Goal: Check status: Check status

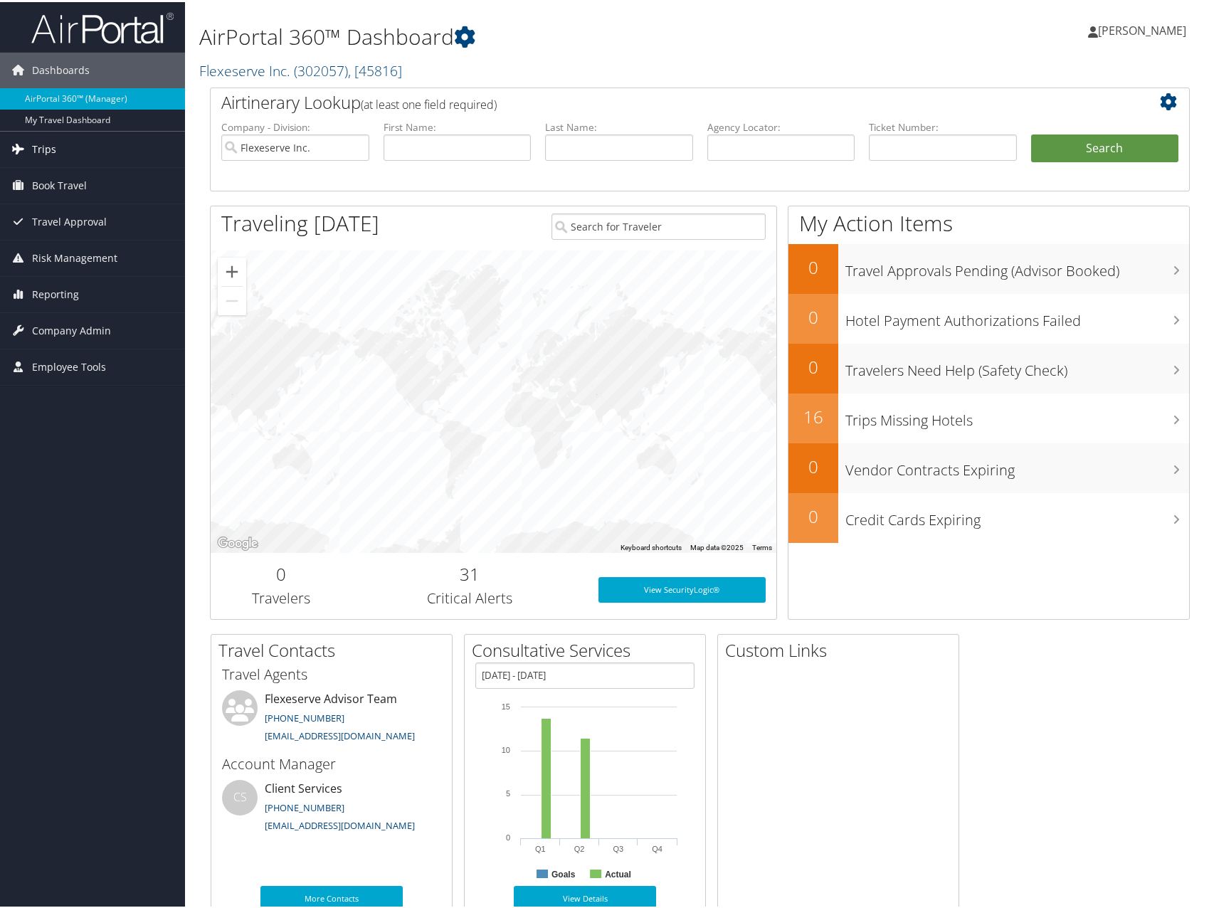
click at [95, 140] on link "Trips" at bounding box center [92, 147] width 185 height 36
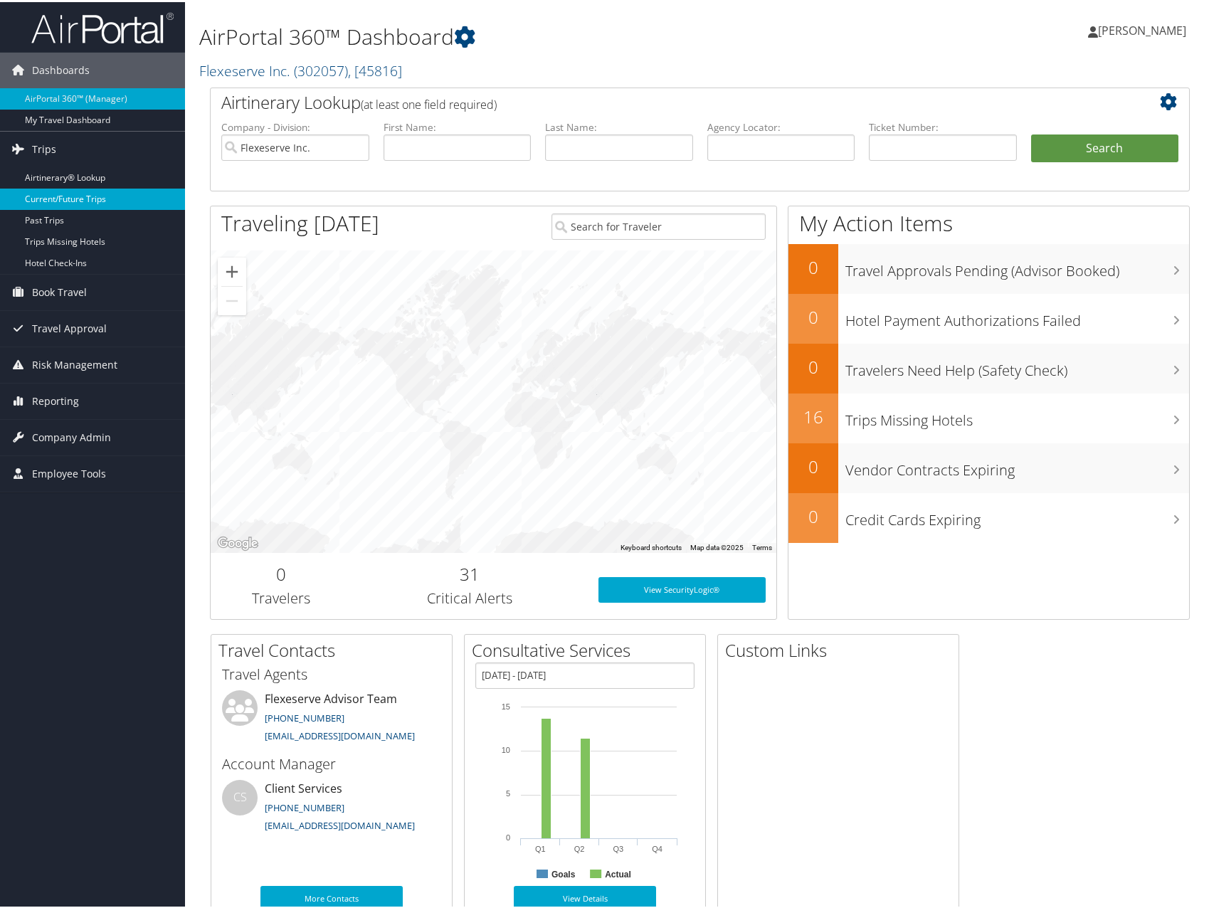
click at [91, 192] on link "Current/Future Trips" at bounding box center [92, 196] width 185 height 21
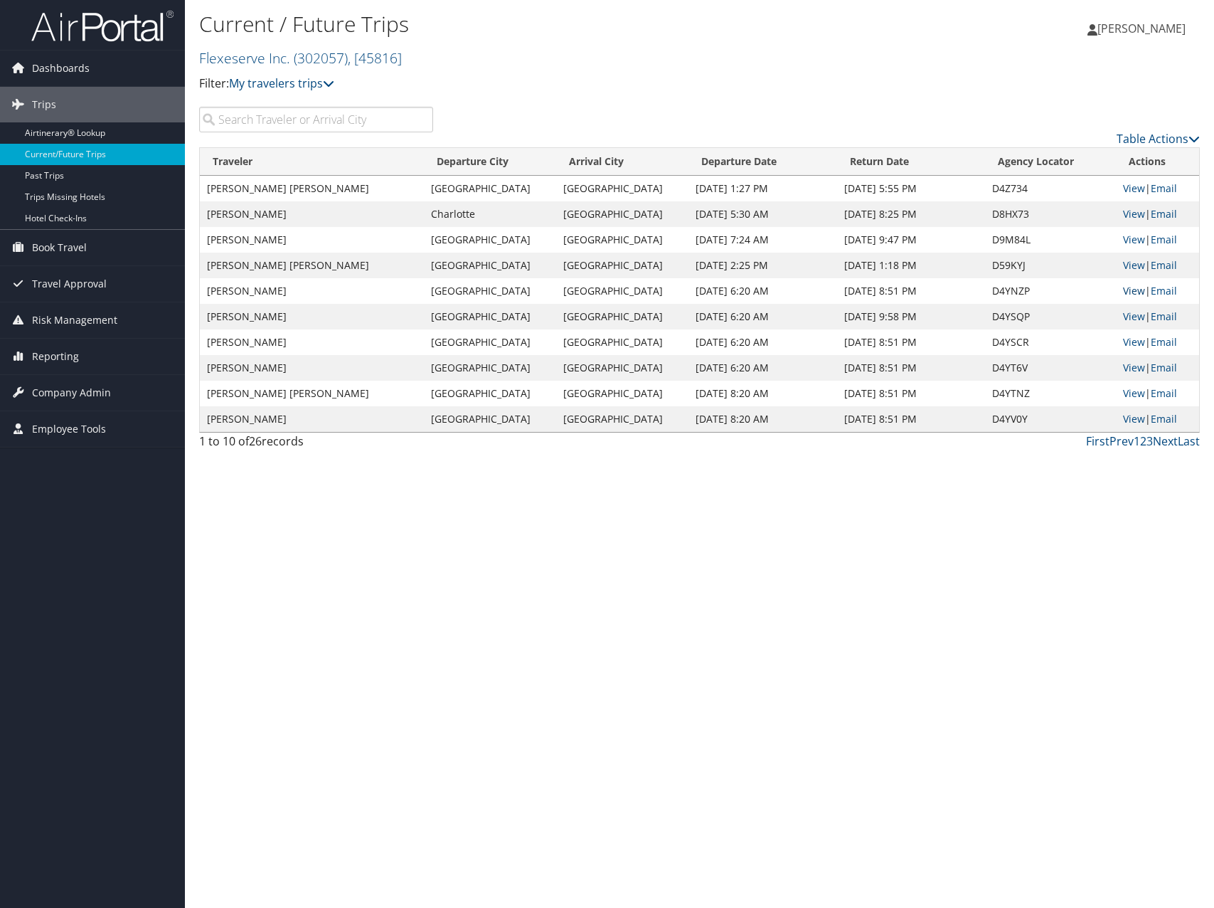
click at [1129, 290] on link "View" at bounding box center [1134, 291] width 22 height 14
click at [1128, 336] on link "View" at bounding box center [1134, 342] width 22 height 14
click at [1134, 370] on link "View" at bounding box center [1134, 368] width 22 height 14
click at [1133, 396] on link "View" at bounding box center [1134, 393] width 22 height 14
click at [1132, 422] on link "View" at bounding box center [1134, 419] width 22 height 14
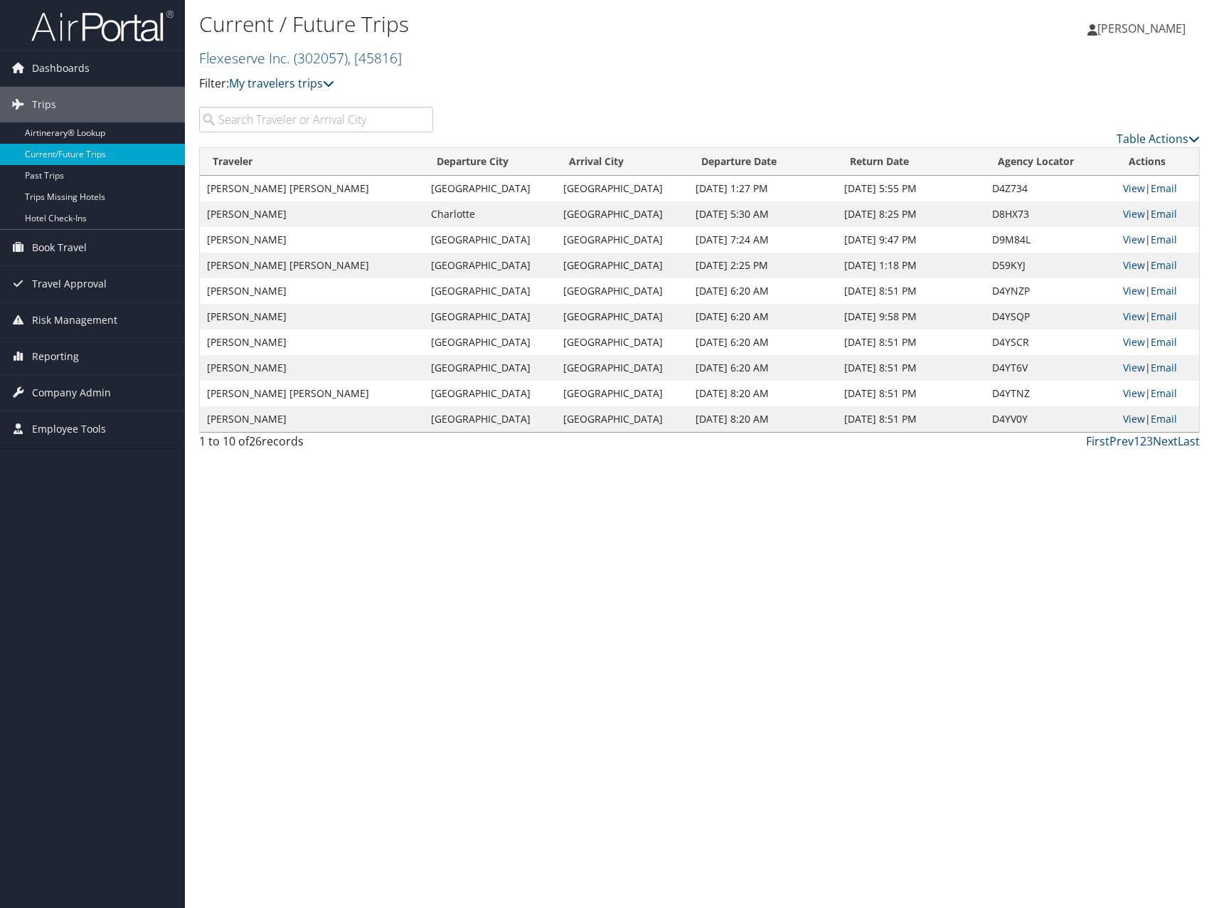
click at [1133, 423] on link "View" at bounding box center [1134, 419] width 22 height 14
click at [1164, 436] on link "Next" at bounding box center [1165, 441] width 25 height 16
click at [1134, 190] on link "View" at bounding box center [1134, 188] width 22 height 14
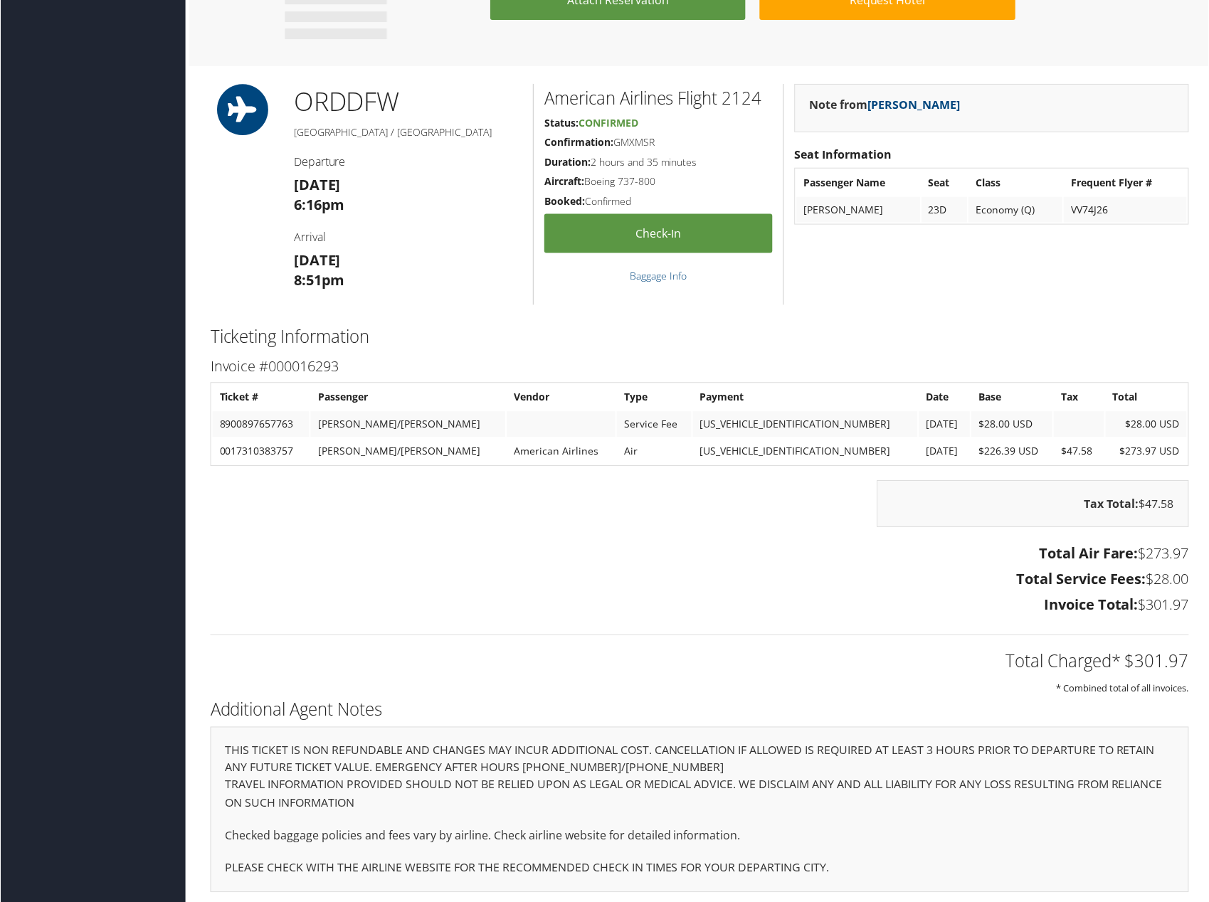
scroll to position [876, 0]
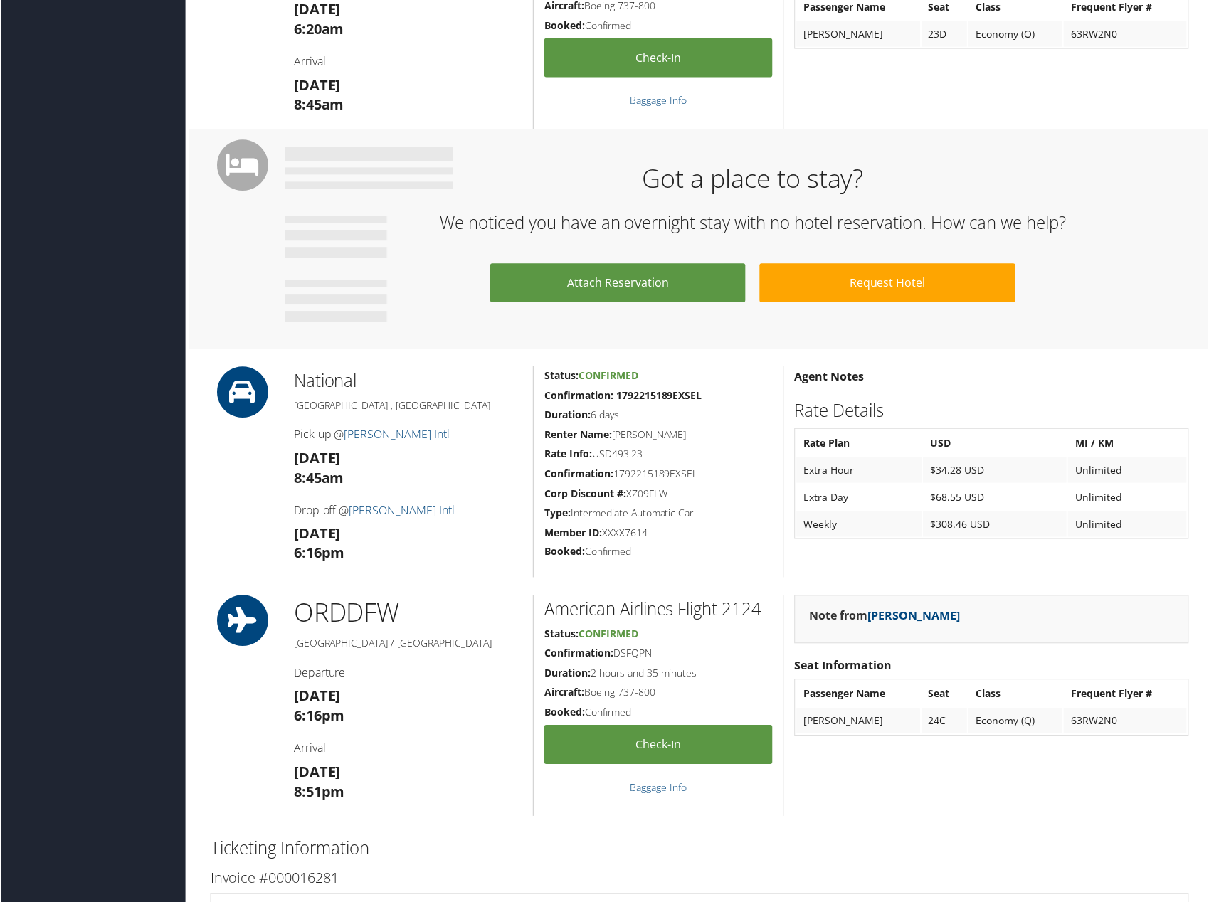
scroll to position [1067, 0]
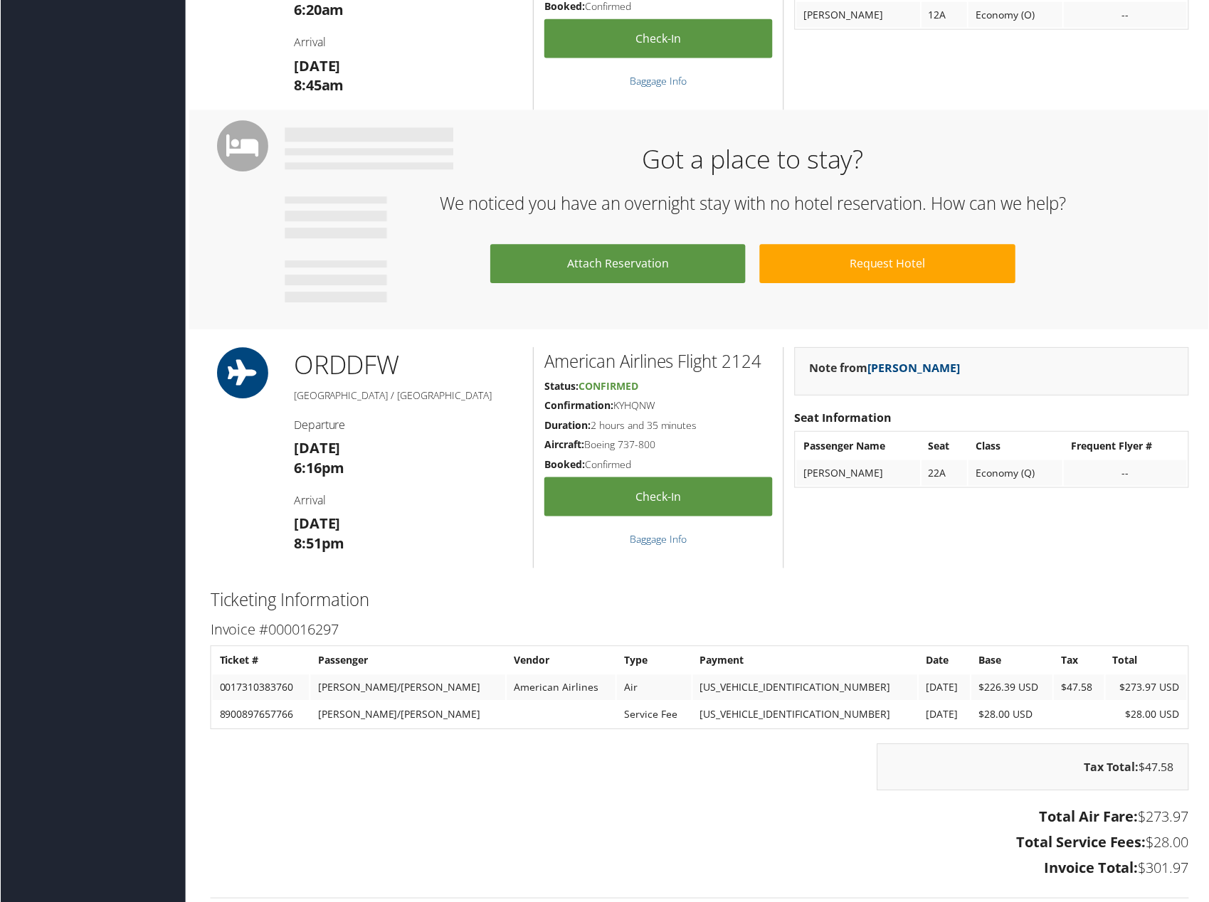
scroll to position [782, 0]
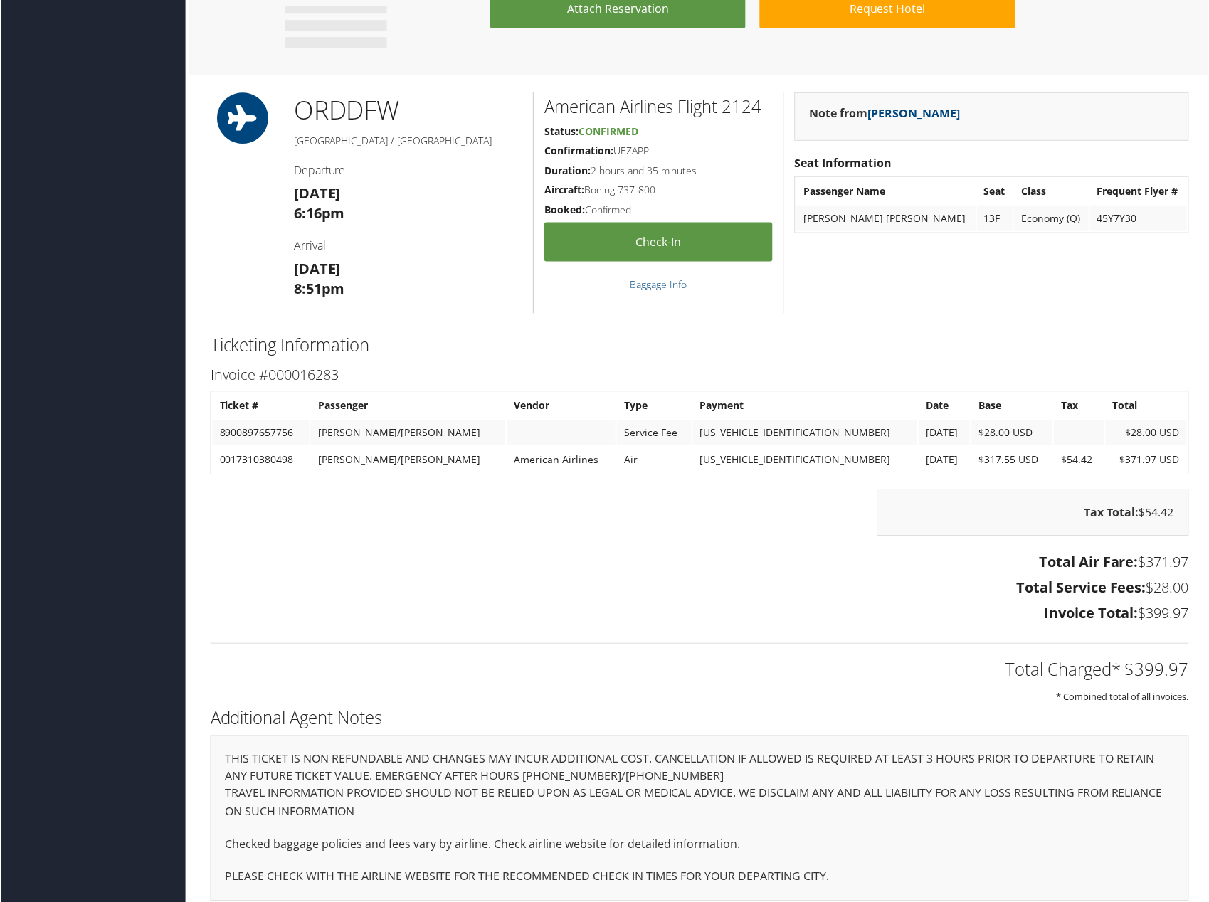
scroll to position [876, 0]
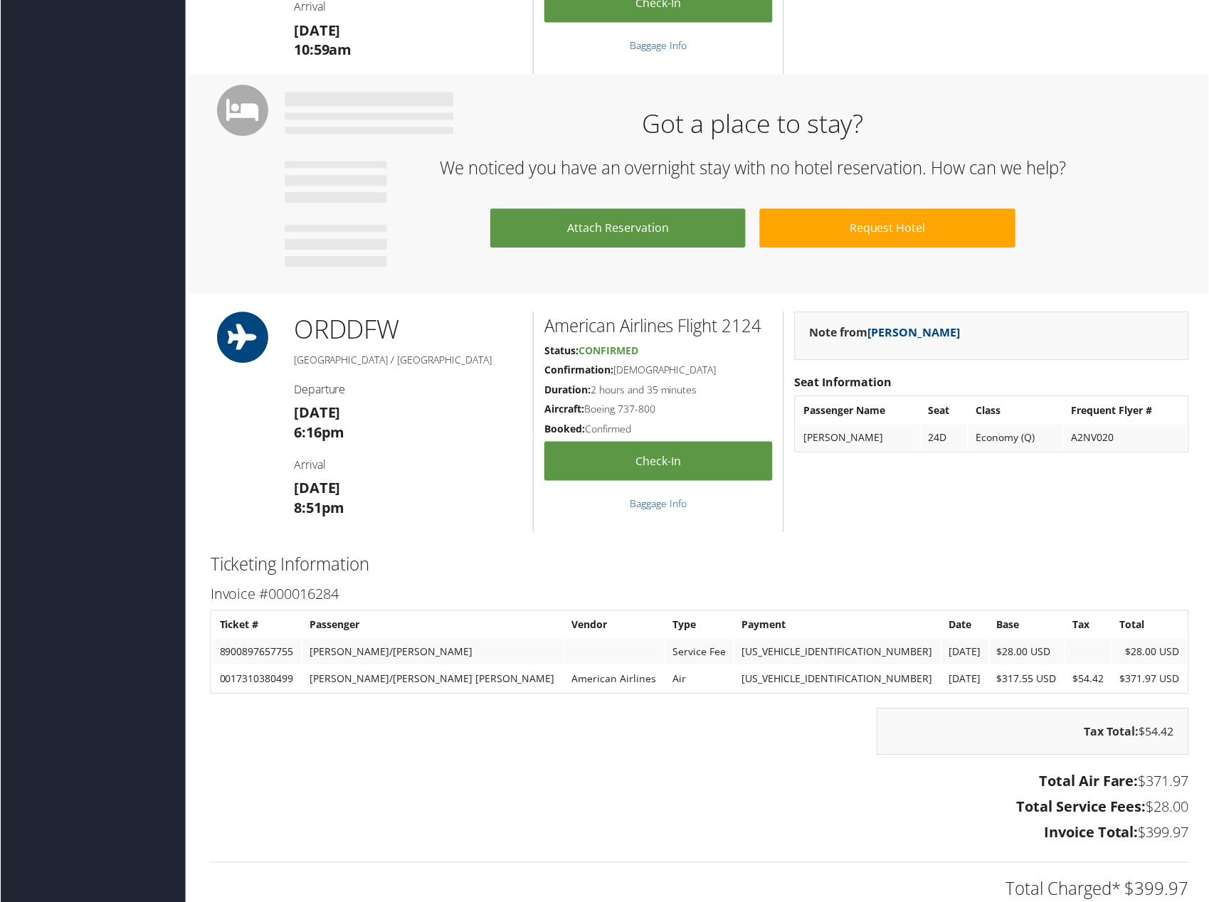
scroll to position [876, 0]
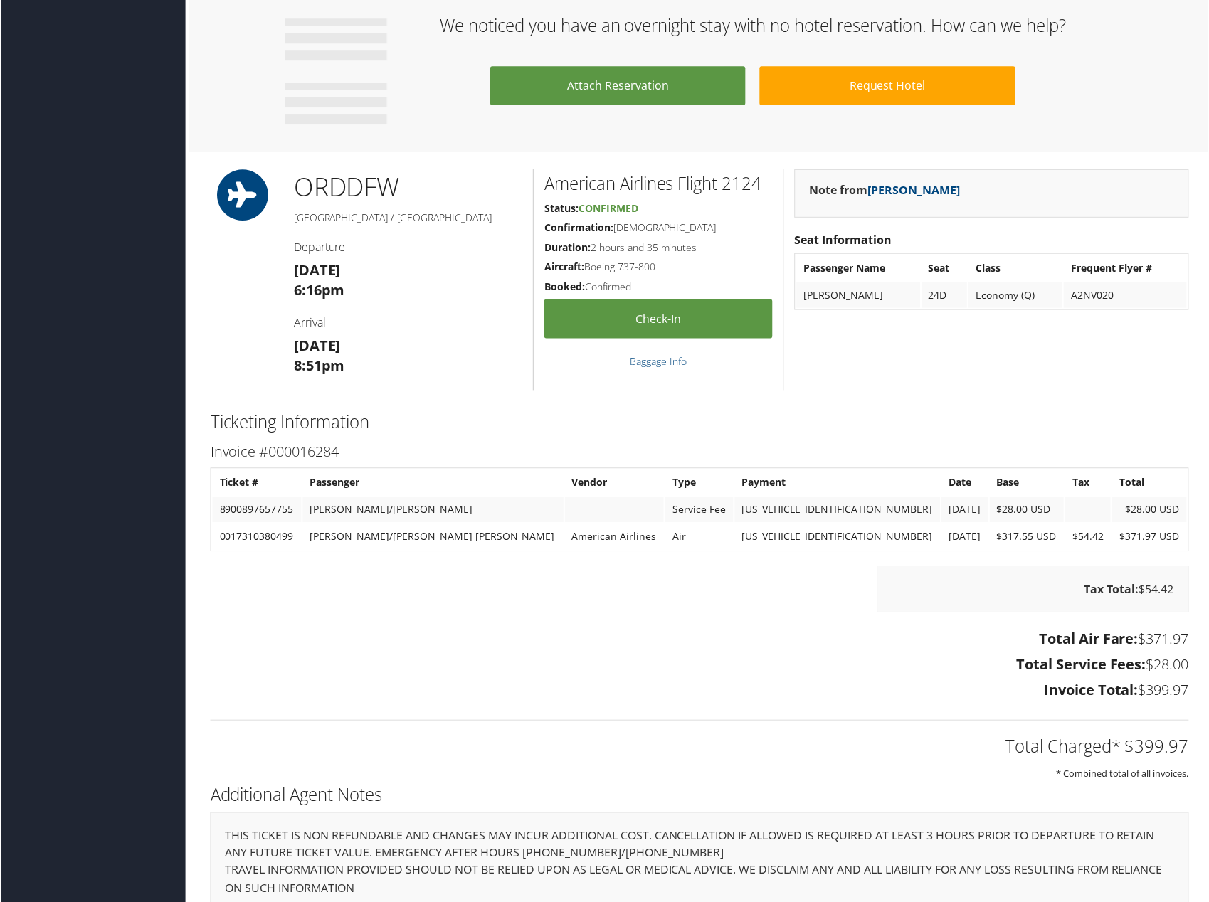
scroll to position [876, 0]
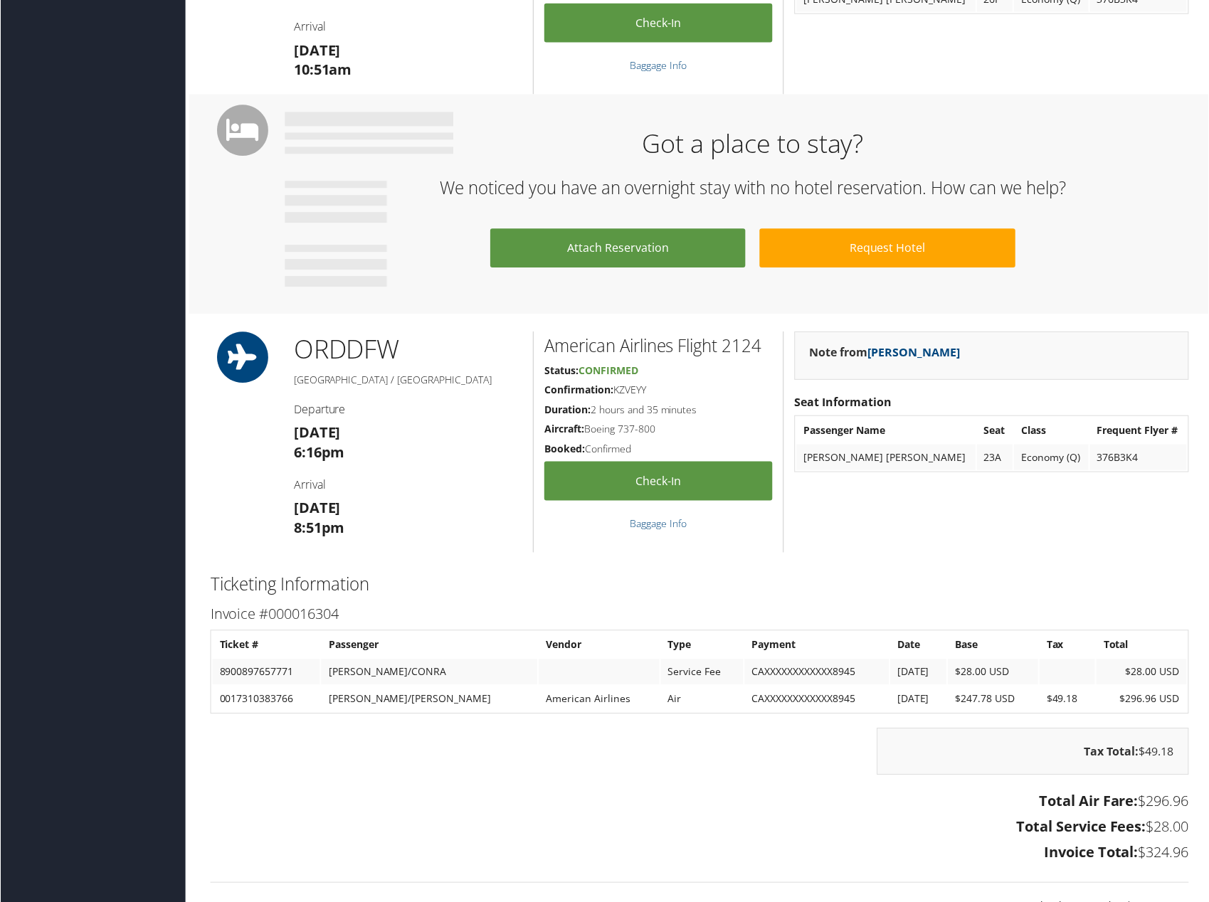
scroll to position [854, 0]
